Goal: Task Accomplishment & Management: Use online tool/utility

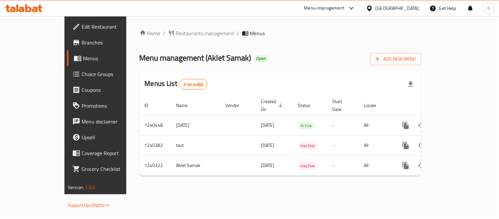
click at [82, 77] on span "Choice Groups" at bounding box center [112, 74] width 61 height 8
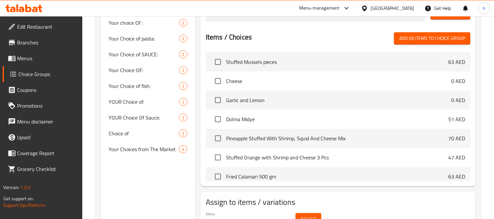
scroll to position [245, 0]
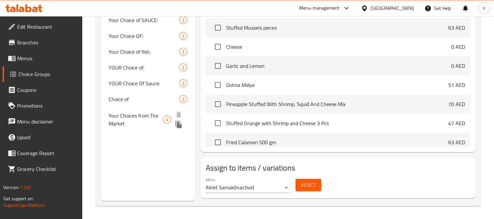
click at [118, 118] on span "Your Choices from The Market" at bounding box center [136, 119] width 54 height 16
type input "Your Choices from The Market"
type input "اختياراتك من سوق"
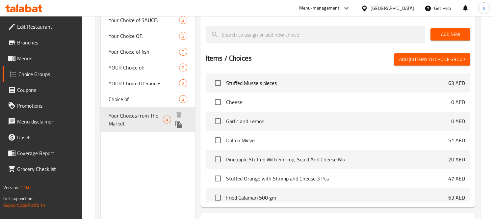
click at [116, 118] on span "Your Choices from The Market" at bounding box center [136, 119] width 54 height 16
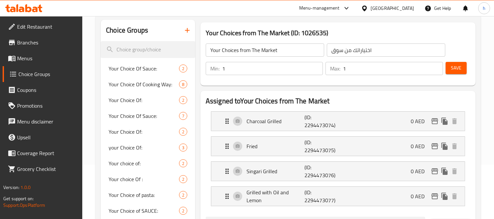
scroll to position [0, 0]
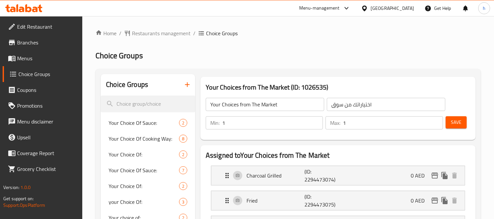
click at [31, 13] on div at bounding box center [24, 8] width 48 height 13
click at [32, 10] on icon at bounding box center [23, 8] width 37 height 8
